Goal: Check status: Check status

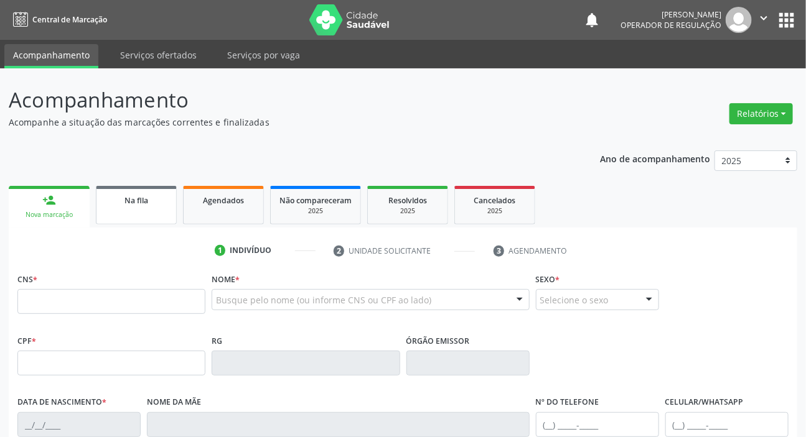
click at [136, 212] on link "Na fila" at bounding box center [136, 205] width 81 height 39
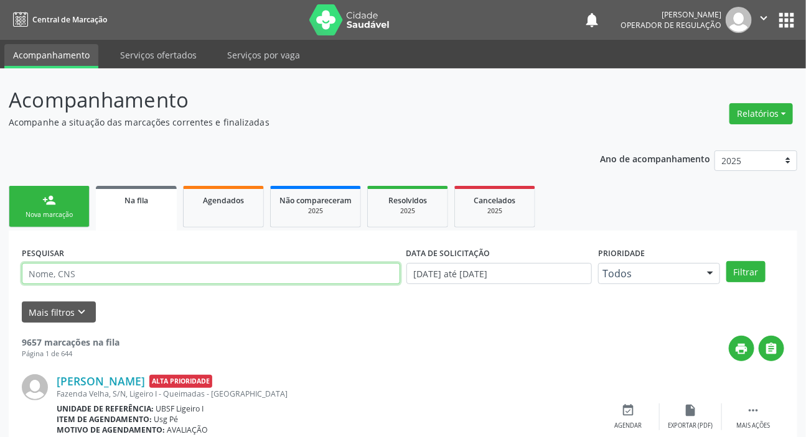
click at [205, 267] on input "text" at bounding box center [211, 273] width 378 height 21
click at [726, 261] on button "Filtrar" at bounding box center [745, 271] width 39 height 21
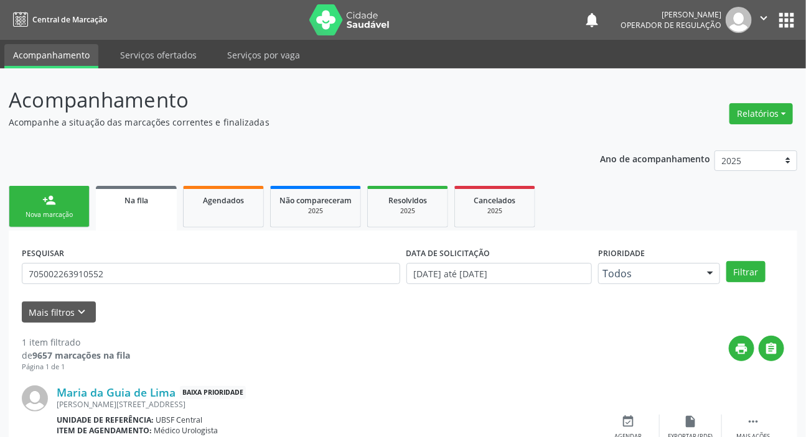
scroll to position [67, 0]
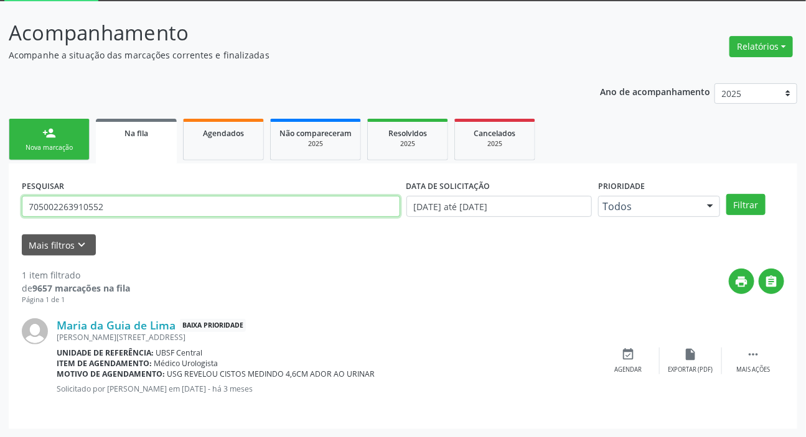
click at [77, 210] on input "705002263910552" at bounding box center [211, 206] width 378 height 21
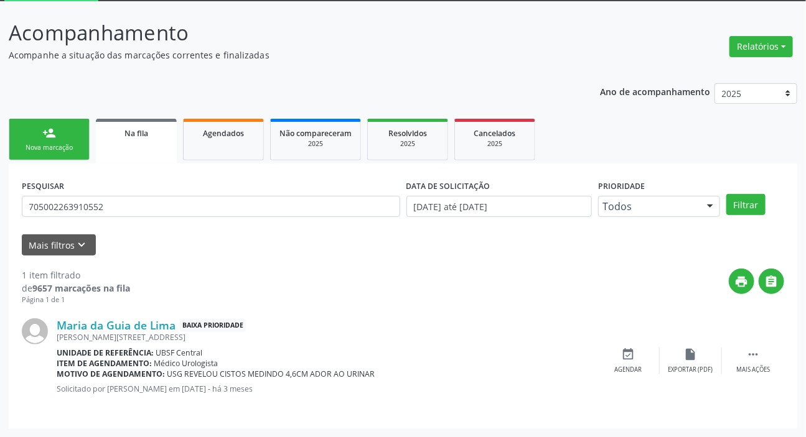
click at [138, 175] on div "PESQUISAR 705002263910552 DATA DE SOLICITAÇÃO [DATE] até [DATE] Prioridade Todo…" at bounding box center [403, 297] width 788 height 266
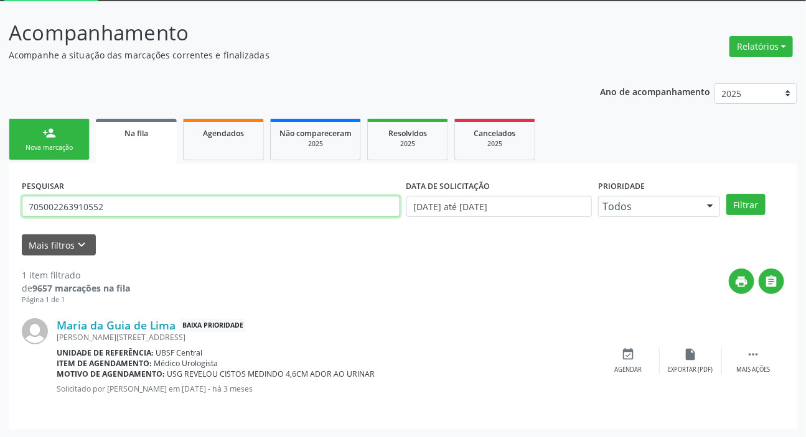
click at [133, 208] on input "705002263910552" at bounding box center [211, 206] width 378 height 21
click at [726, 194] on button "Filtrar" at bounding box center [745, 204] width 39 height 21
click at [238, 207] on input "701008844402192" at bounding box center [211, 206] width 378 height 21
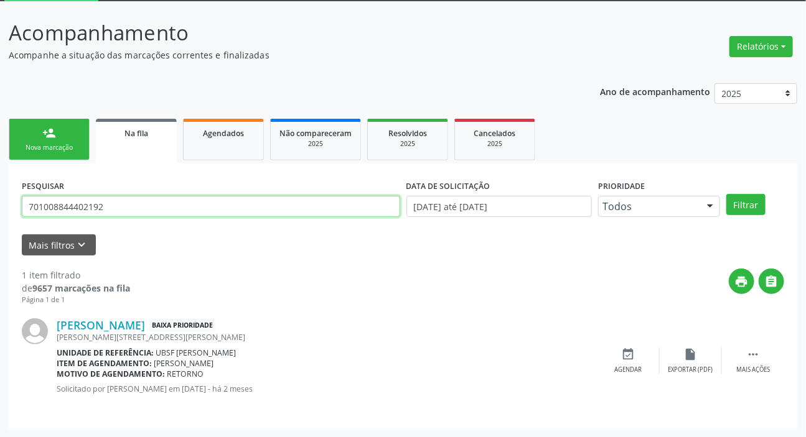
click at [238, 207] on input "701008844402192" at bounding box center [211, 206] width 378 height 21
click at [726, 194] on button "Filtrar" at bounding box center [745, 204] width 39 height 21
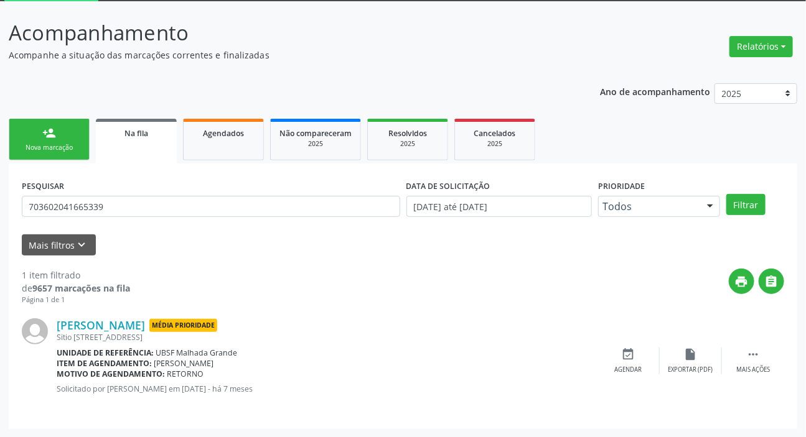
click at [284, 261] on div "1 item filtrado de 9657 marcações na fila Página 1 de 1 print  [PERSON_NAME] M…" at bounding box center [403, 336] width 762 height 161
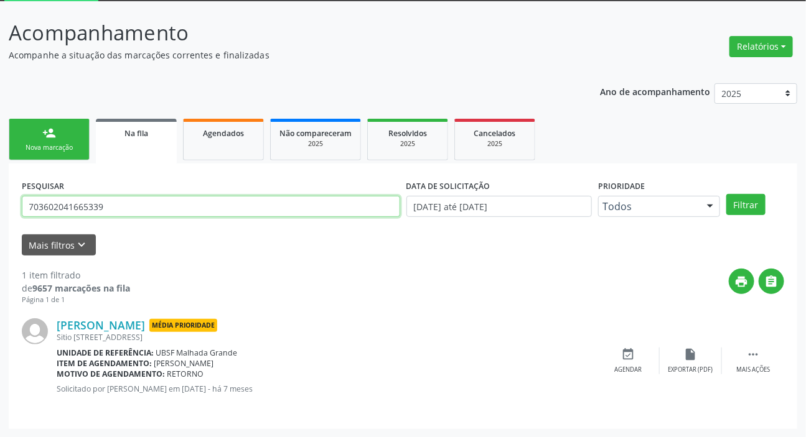
click at [88, 210] on input "703602041665339" at bounding box center [211, 206] width 378 height 21
type input "704006823643266"
click at [726, 194] on button "Filtrar" at bounding box center [745, 204] width 39 height 21
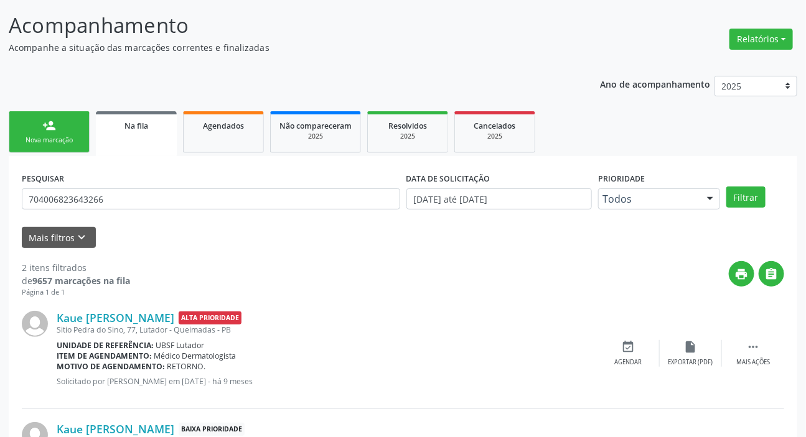
scroll to position [0, 0]
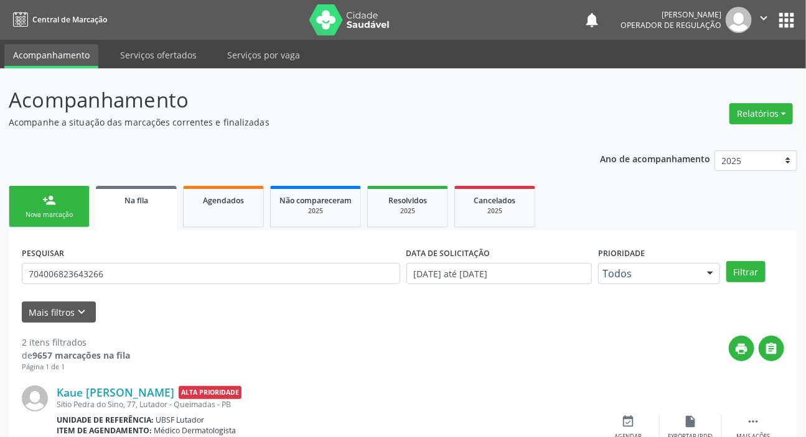
click at [784, 16] on button "apps" at bounding box center [786, 20] width 22 height 22
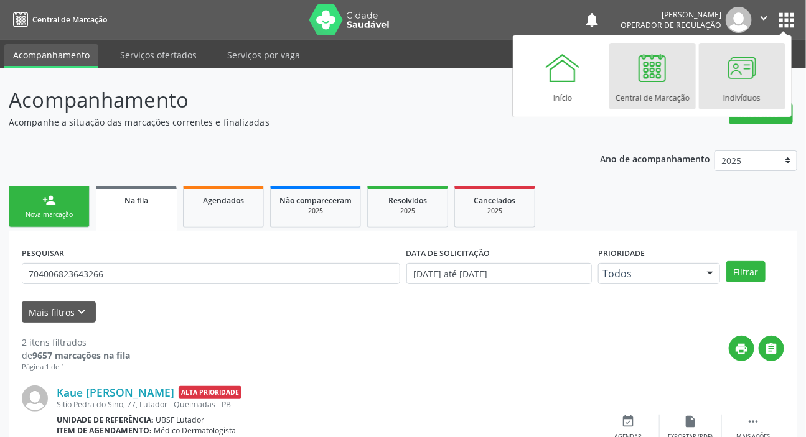
click at [731, 79] on div at bounding box center [741, 67] width 37 height 37
